Goal: Information Seeking & Learning: Learn about a topic

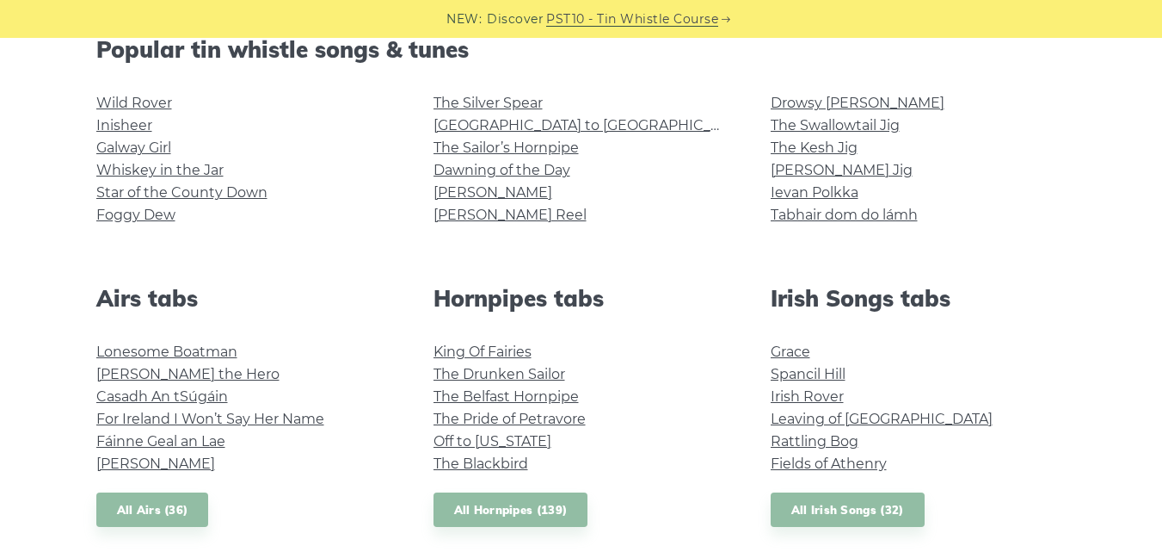
scroll to position [462, 0]
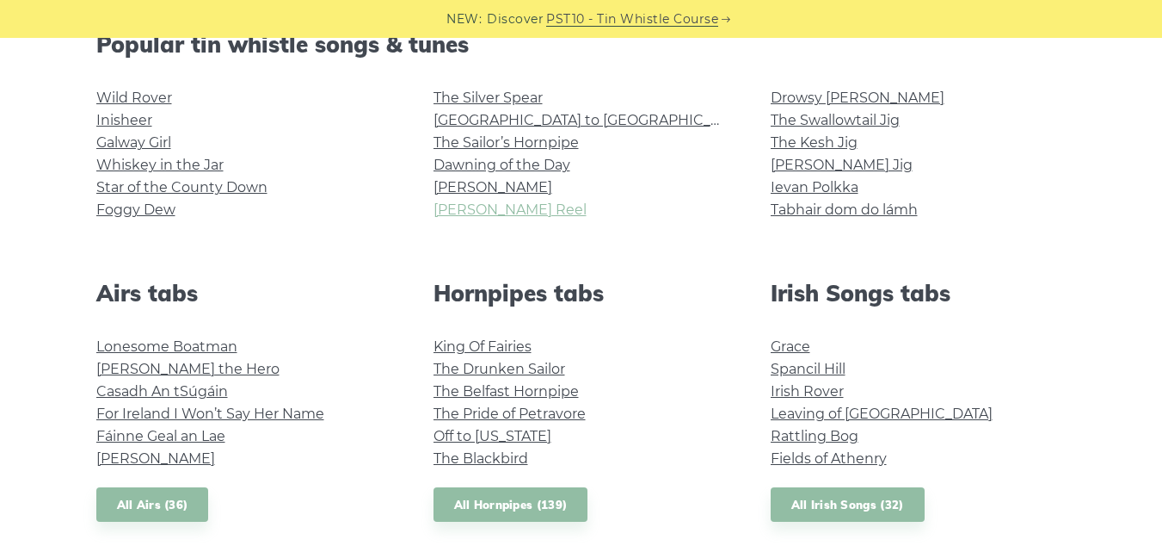
click at [483, 217] on link "[PERSON_NAME] Reel" at bounding box center [510, 209] width 153 height 16
click at [146, 139] on link "Galway Girl" at bounding box center [133, 142] width 75 height 16
click at [474, 211] on link "[PERSON_NAME] Reel" at bounding box center [510, 209] width 153 height 16
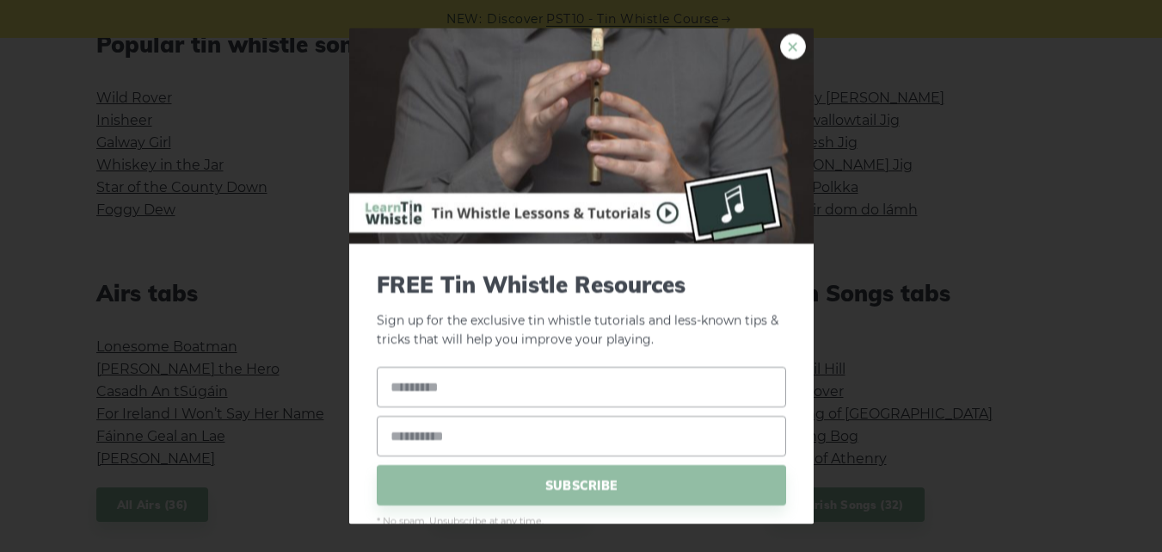
click at [780, 46] on link "×" at bounding box center [793, 46] width 26 height 26
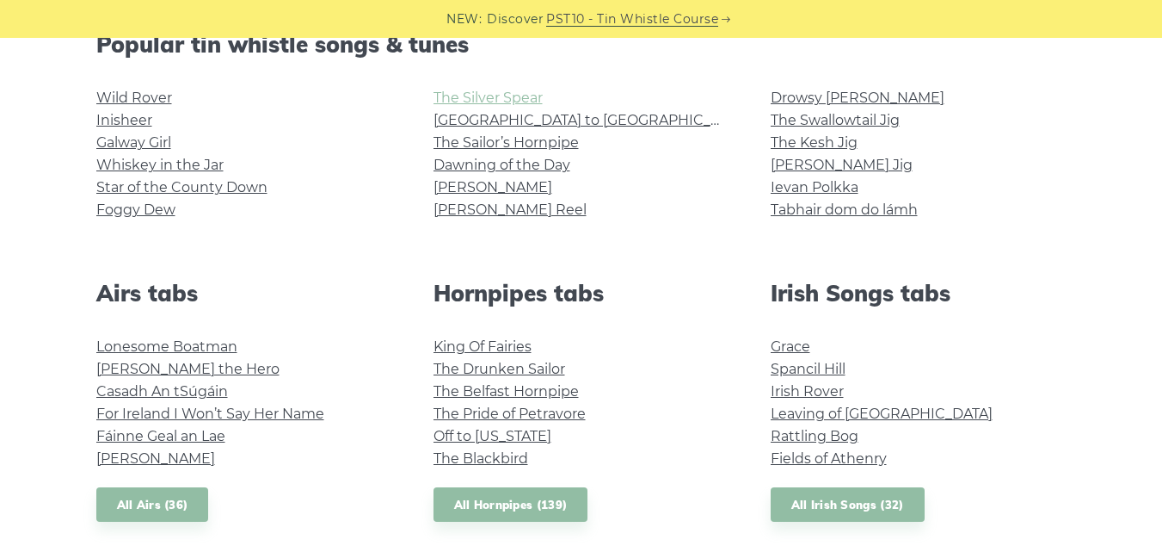
click at [525, 101] on link "The Silver Spear" at bounding box center [488, 97] width 109 height 16
click at [194, 157] on link "Whiskey in the Jar" at bounding box center [159, 165] width 127 height 16
click at [470, 134] on link "The Sailor’s Hornpipe" at bounding box center [506, 142] width 145 height 16
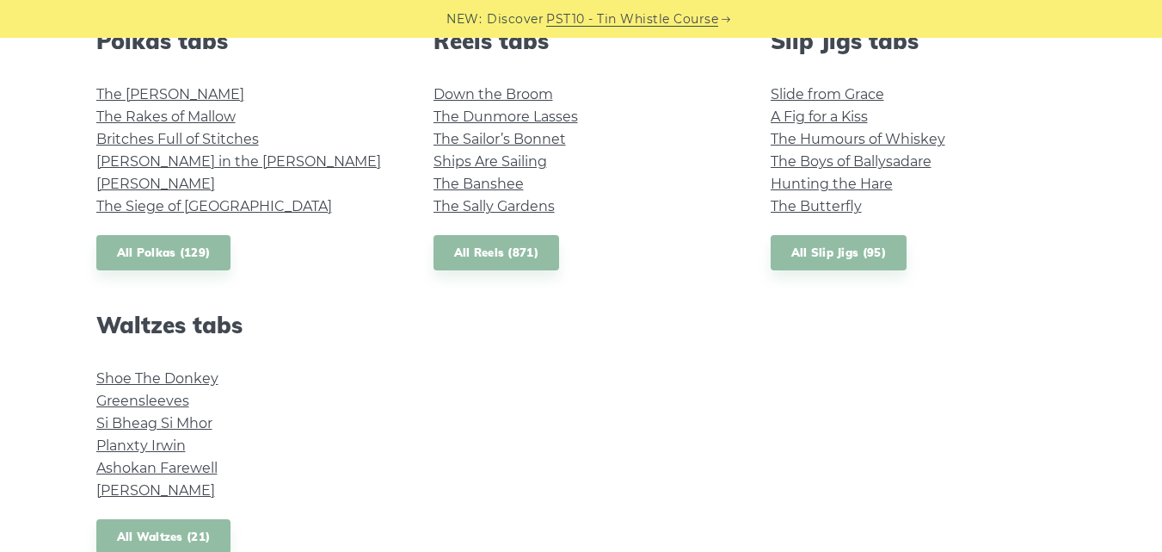
scroll to position [1322, 0]
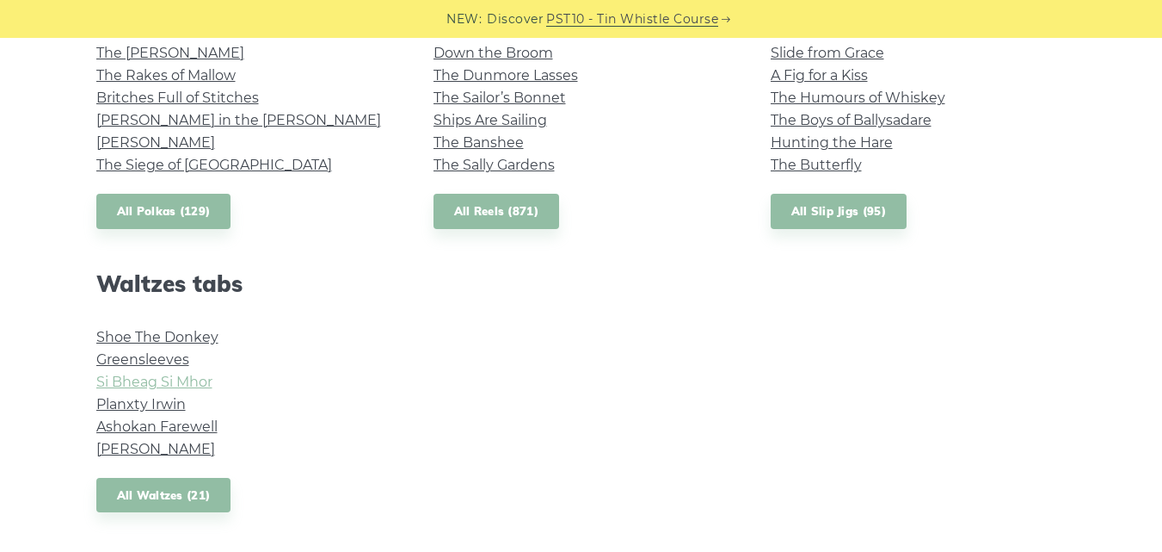
click at [208, 376] on link "Si­ Bheag Si­ Mhor" at bounding box center [154, 381] width 116 height 16
click at [199, 428] on link "Ashokan Farewell" at bounding box center [156, 426] width 121 height 16
click at [99, 161] on link "The Siege of [GEOGRAPHIC_DATA]" at bounding box center [214, 165] width 236 height 16
click at [151, 138] on link "John Ryan’s" at bounding box center [155, 142] width 119 height 16
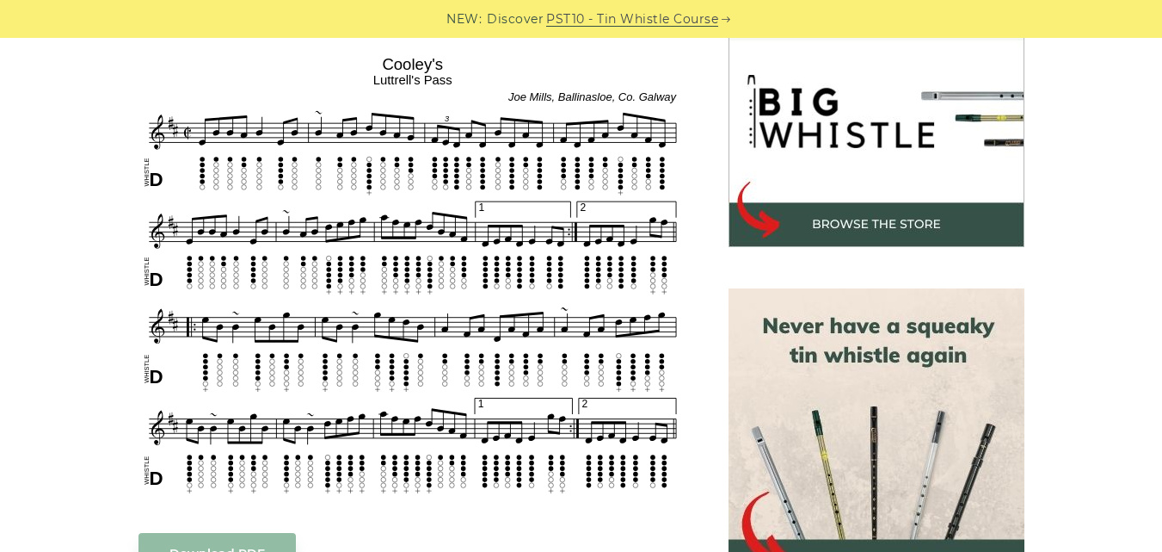
scroll to position [537, 0]
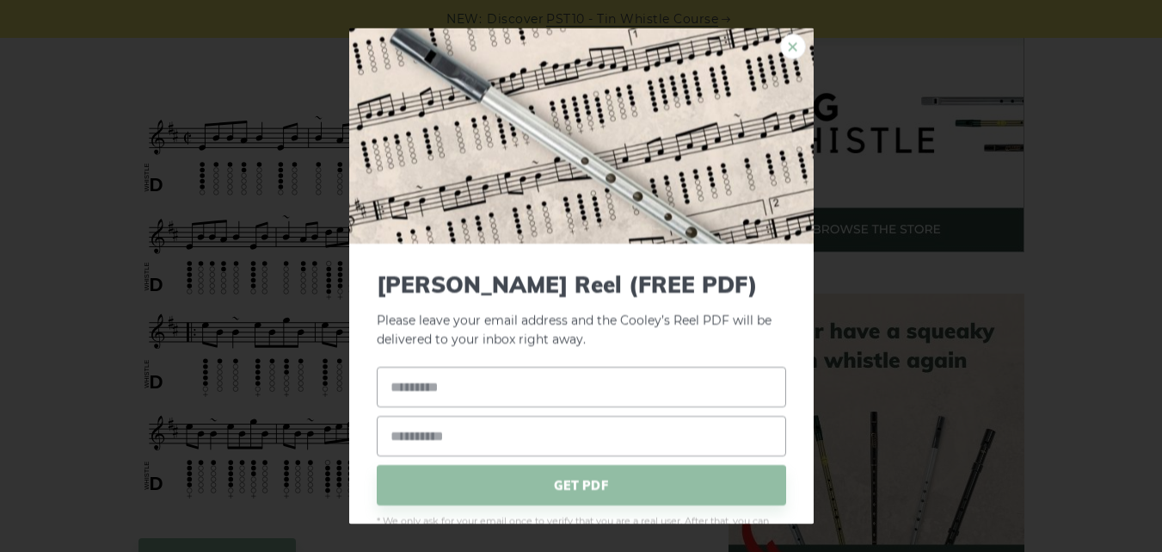
click at [780, 46] on link "×" at bounding box center [793, 46] width 26 height 26
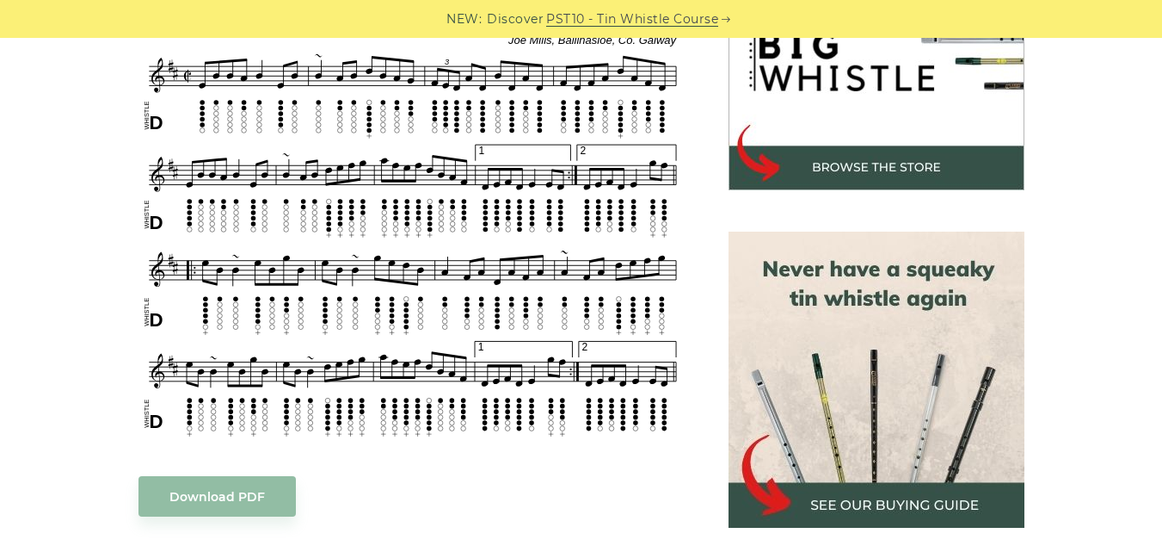
scroll to position [603, 0]
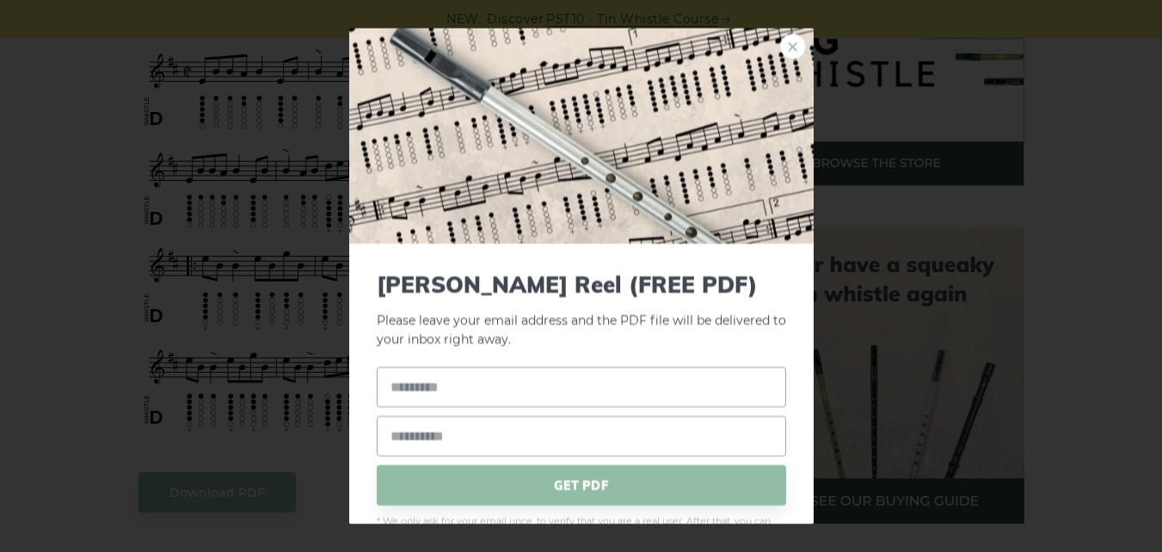
click at [780, 39] on link "×" at bounding box center [793, 46] width 26 height 26
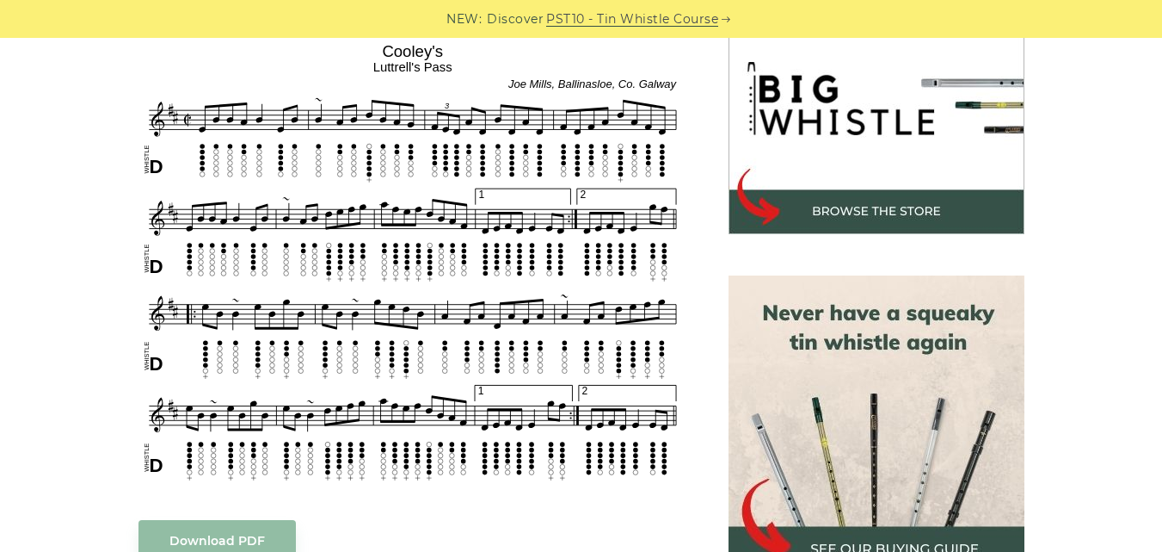
scroll to position [559, 0]
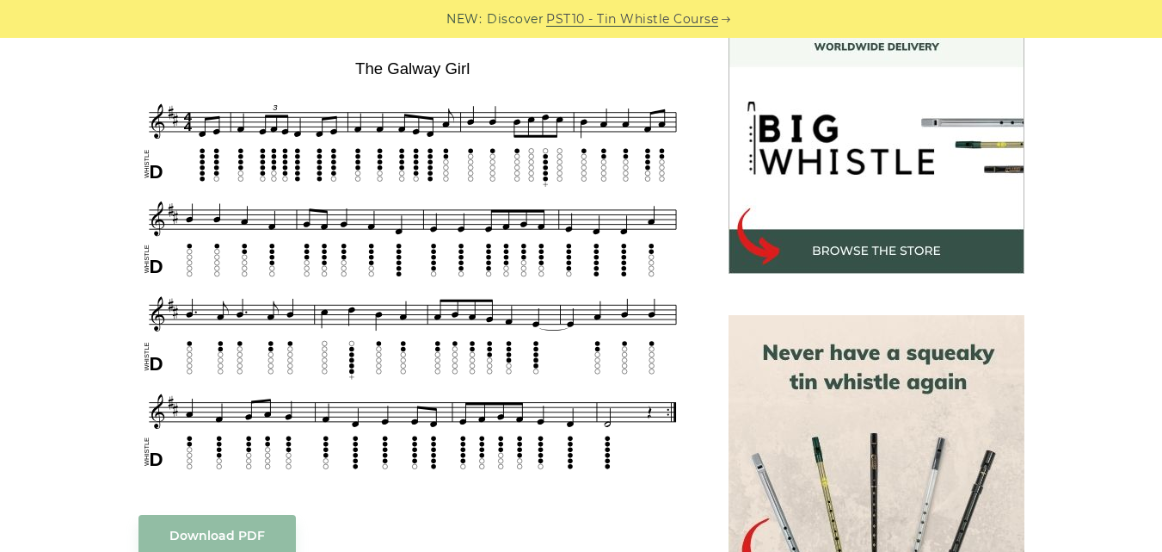
scroll to position [504, 0]
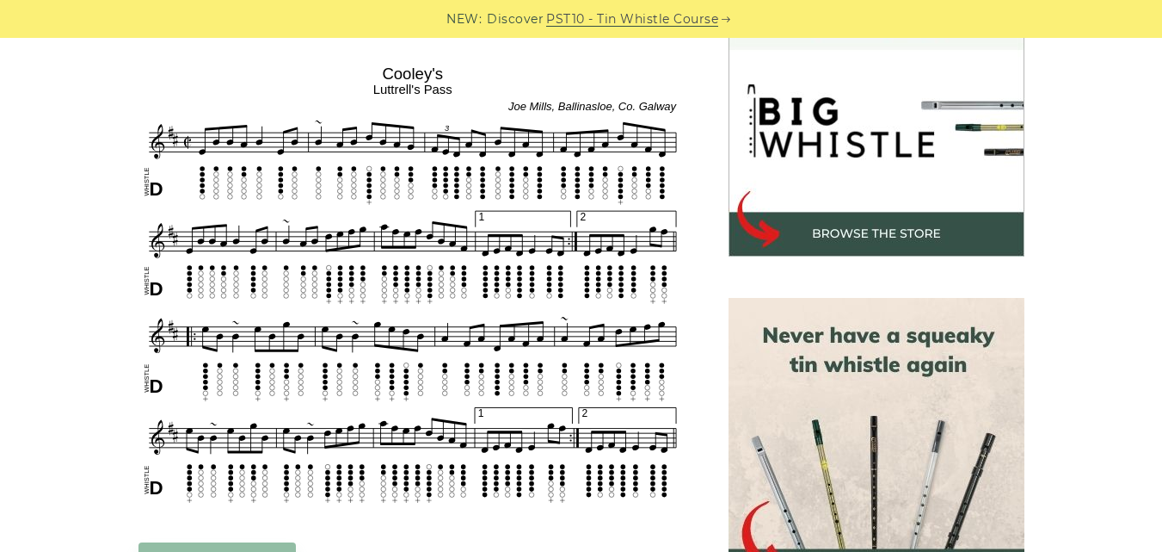
scroll to position [546, 0]
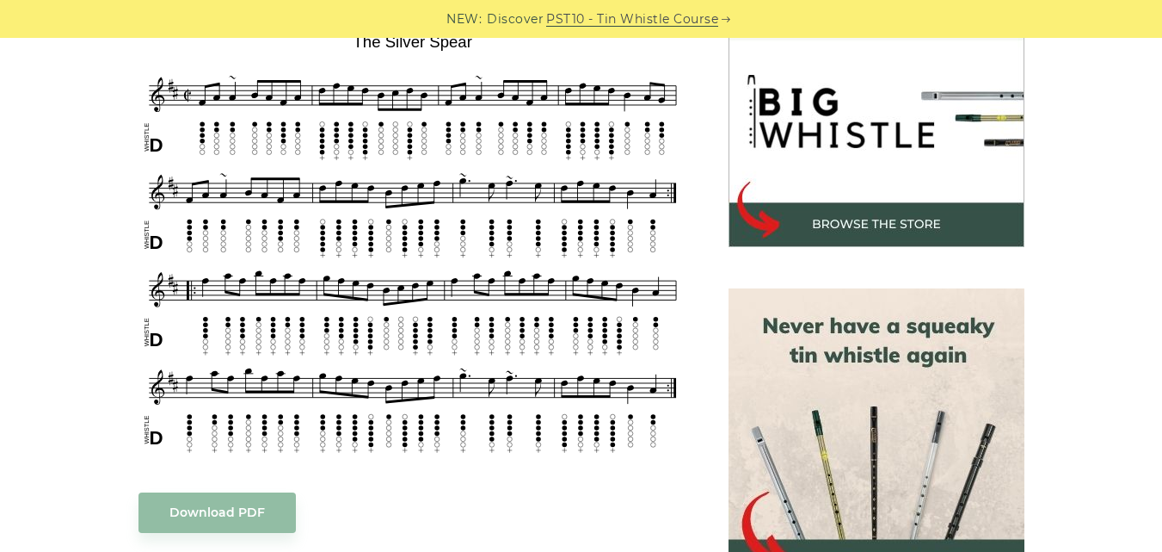
scroll to position [538, 0]
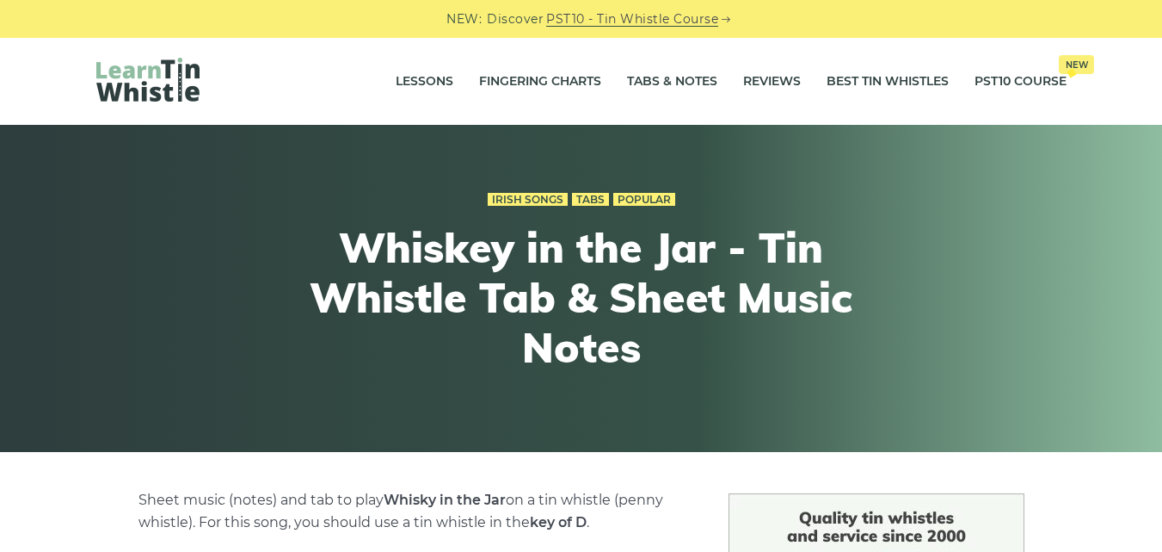
drag, startPoint x: 1162, startPoint y: 65, endPoint x: 1171, endPoint y: 88, distance: 25.1
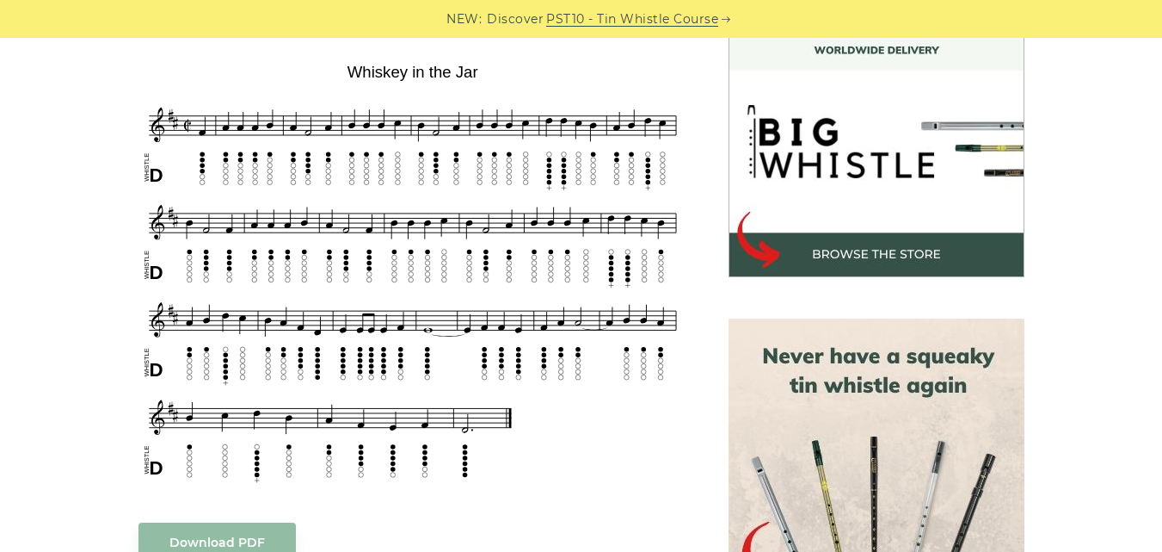
scroll to position [508, 0]
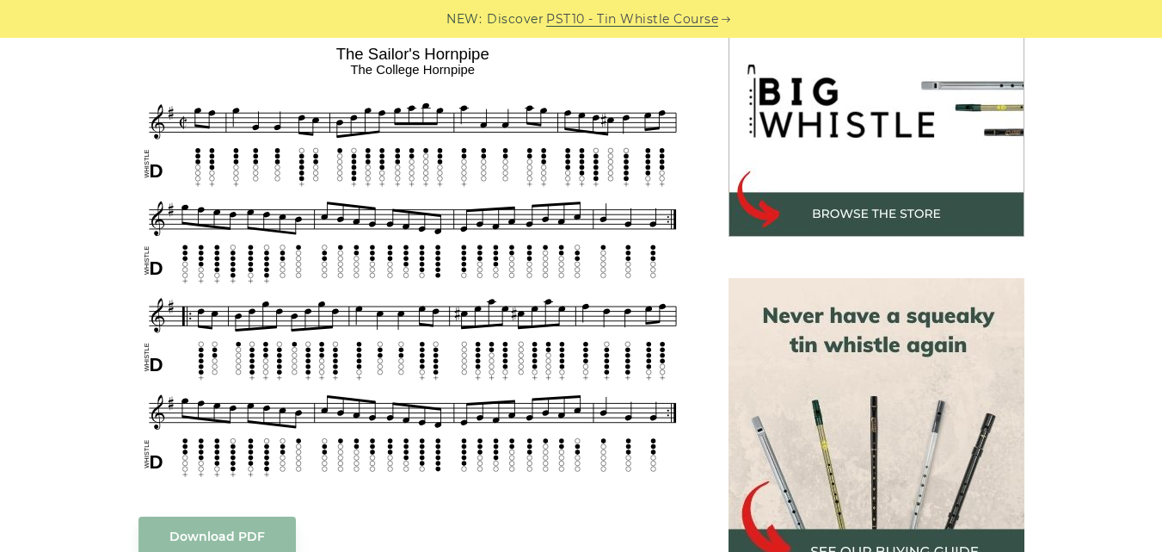
scroll to position [551, 0]
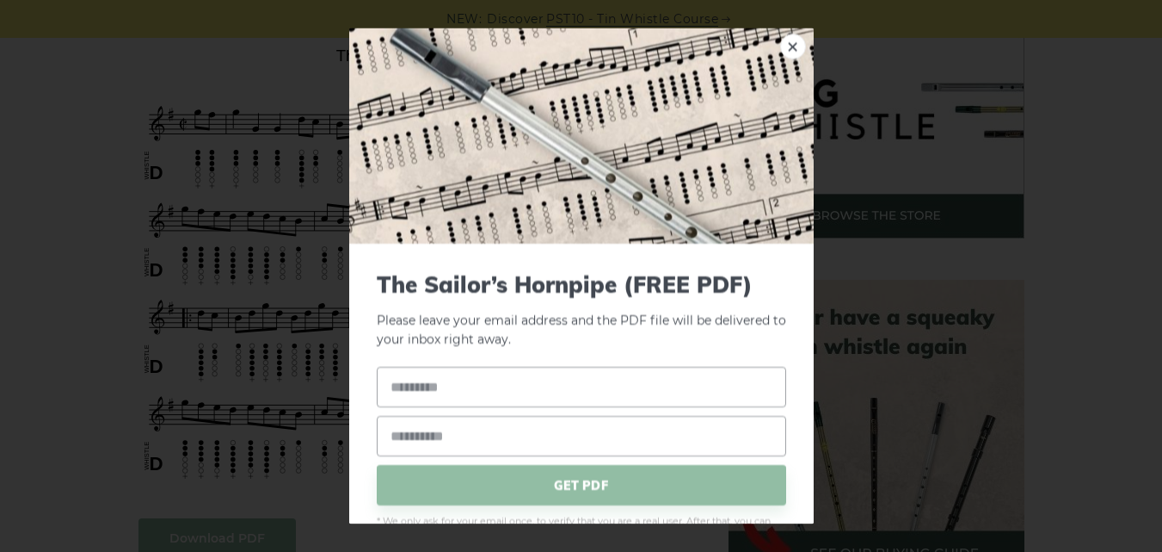
click at [447, 401] on input "text" at bounding box center [582, 387] width 410 height 40
type input "******"
click at [451, 437] on input "email" at bounding box center [582, 436] width 410 height 40
type input "*"
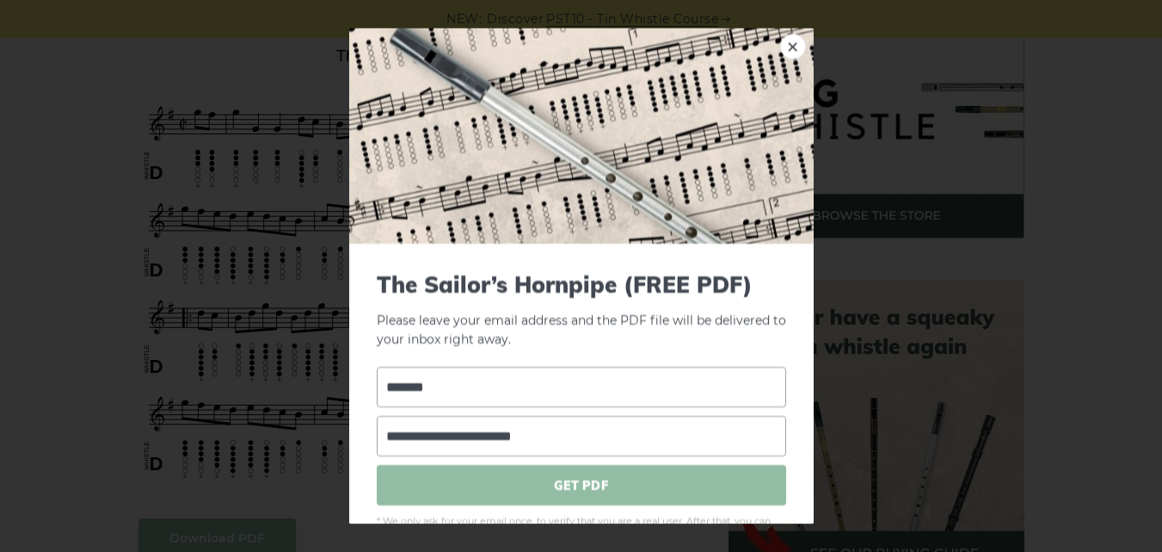
type input "**********"
click at [506, 493] on span "GET PDF" at bounding box center [582, 485] width 410 height 40
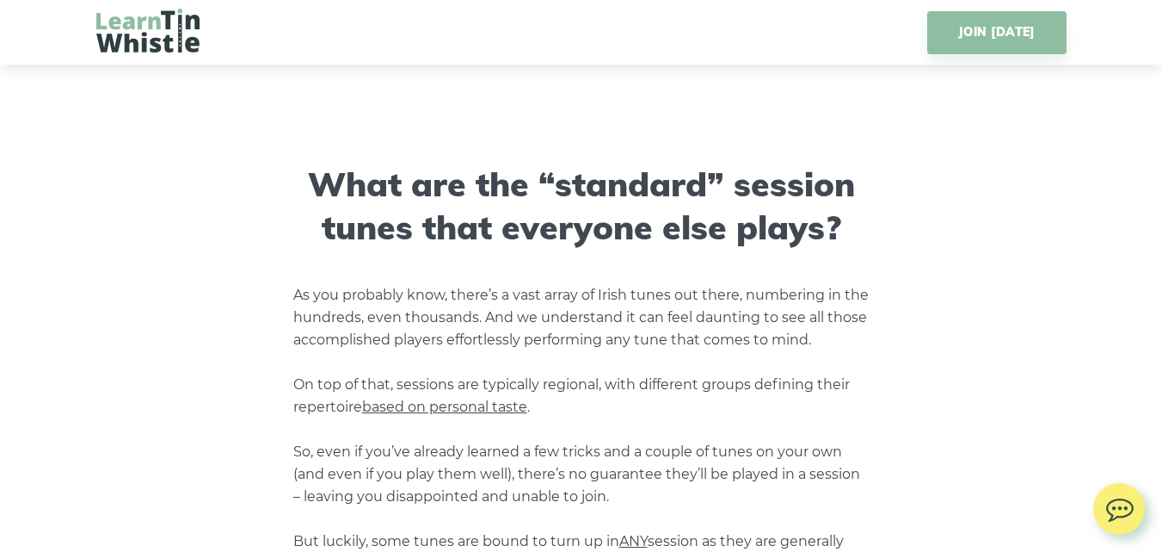
scroll to position [1848, 0]
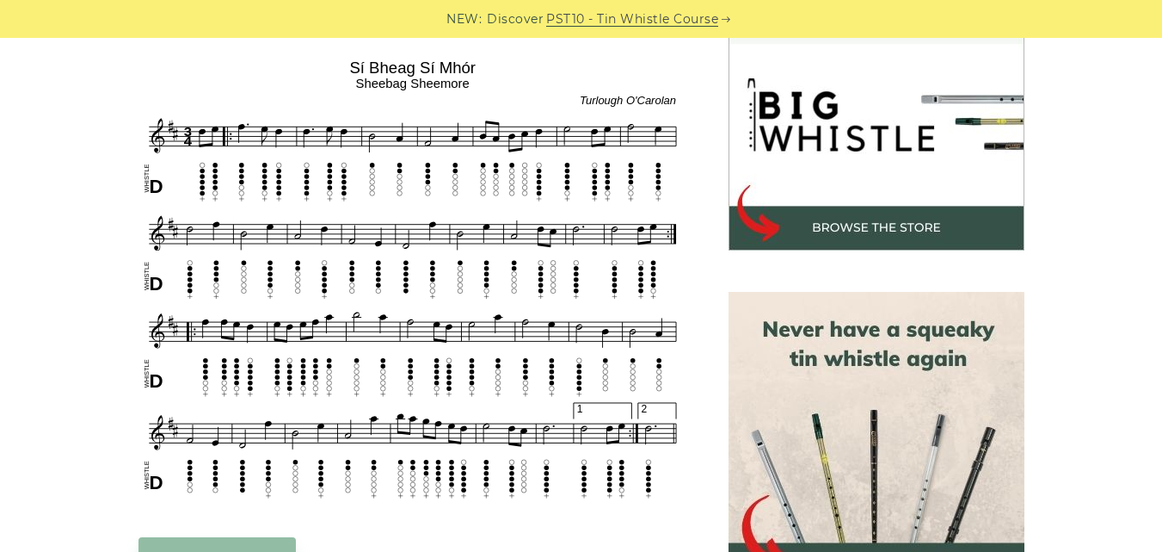
scroll to position [504, 0]
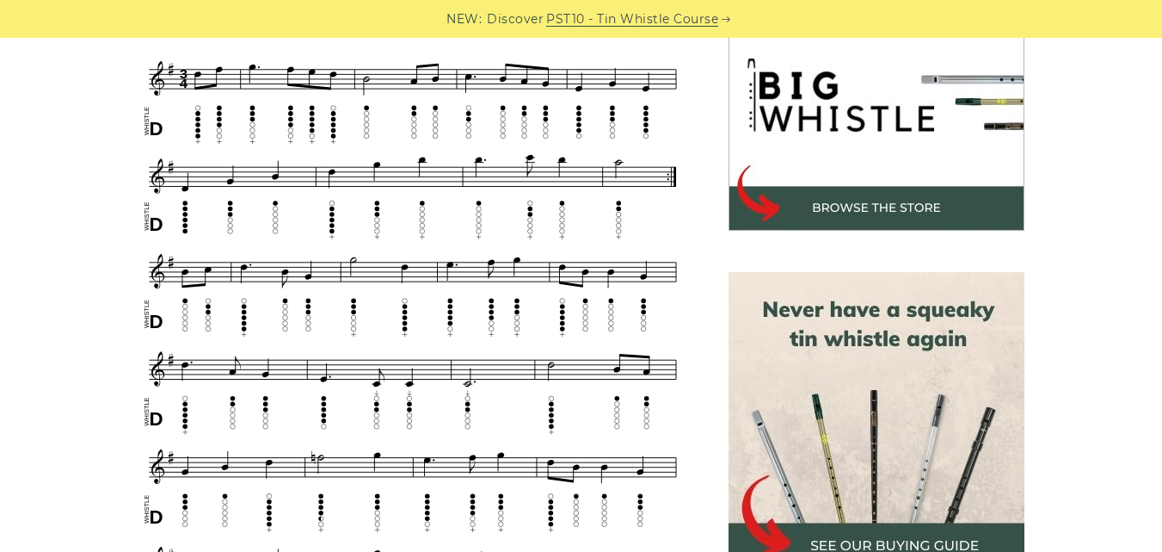
scroll to position [539, 0]
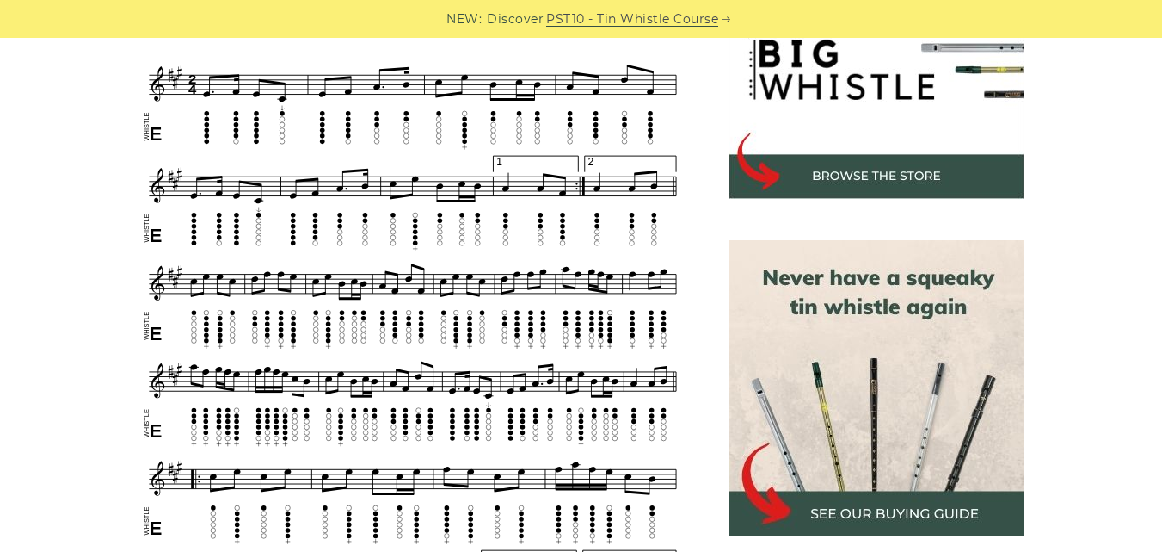
scroll to position [597, 0]
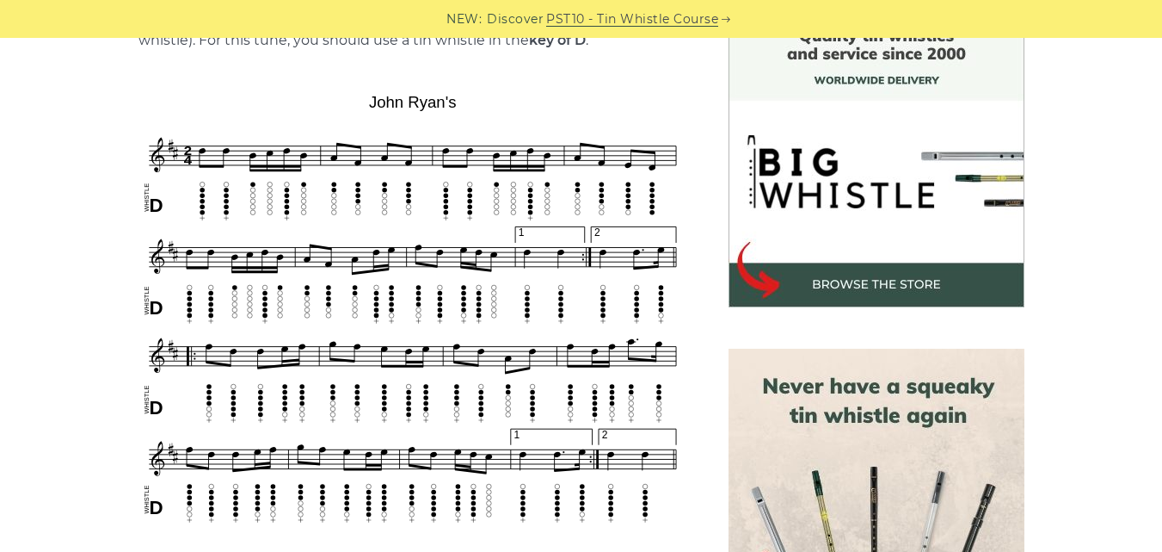
scroll to position [516, 0]
